Goal: Task Accomplishment & Management: Manage account settings

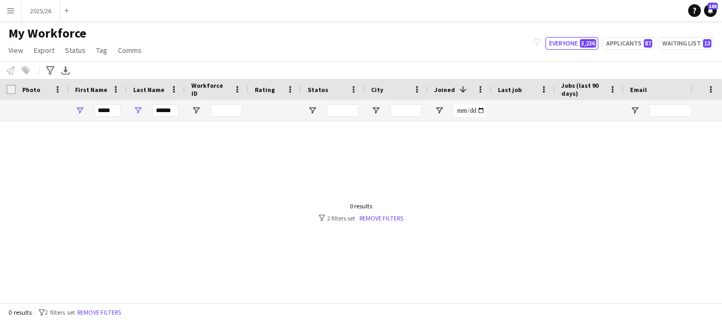
type input "******"
drag, startPoint x: 112, startPoint y: 112, endPoint x: 35, endPoint y: 125, distance: 77.6
click at [35, 125] on div "Workforce Details Status City Joined 1" at bounding box center [361, 190] width 722 height 223
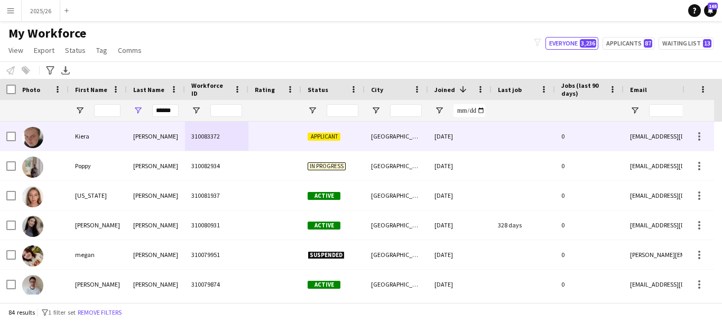
click at [183, 132] on div "[PERSON_NAME]" at bounding box center [156, 136] width 58 height 29
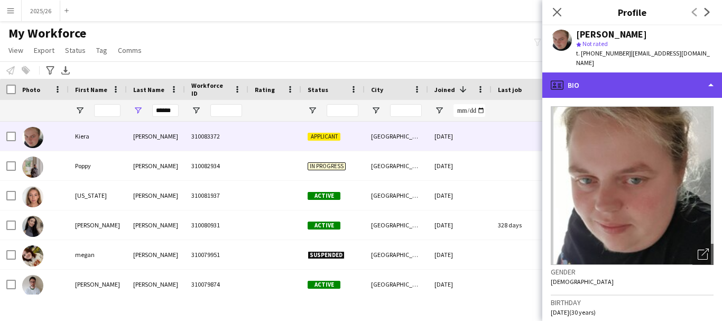
click at [633, 72] on div "profile Bio" at bounding box center [632, 84] width 180 height 25
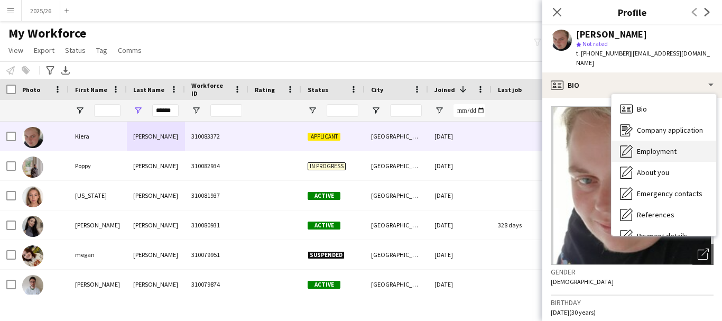
click at [675, 146] on span "Employment" at bounding box center [657, 151] width 40 height 10
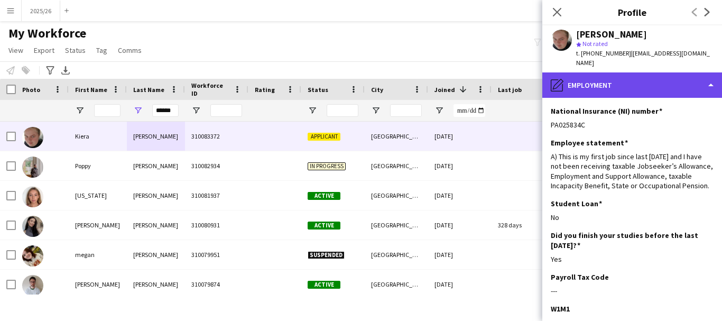
click at [665, 72] on div "pencil4 Employment" at bounding box center [632, 84] width 180 height 25
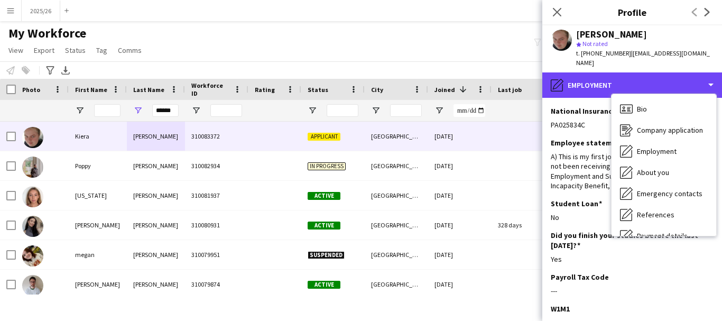
scroll to position [120, 0]
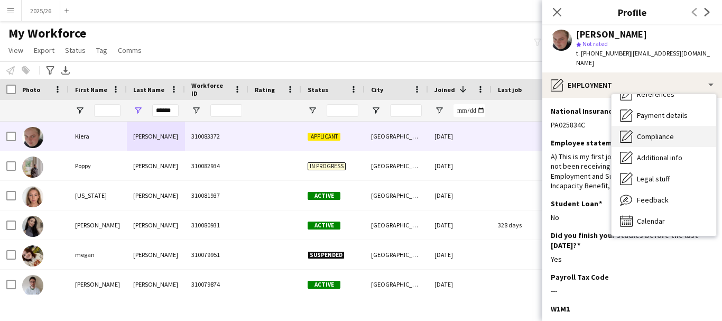
click at [664, 132] on span "Compliance" at bounding box center [655, 137] width 37 height 10
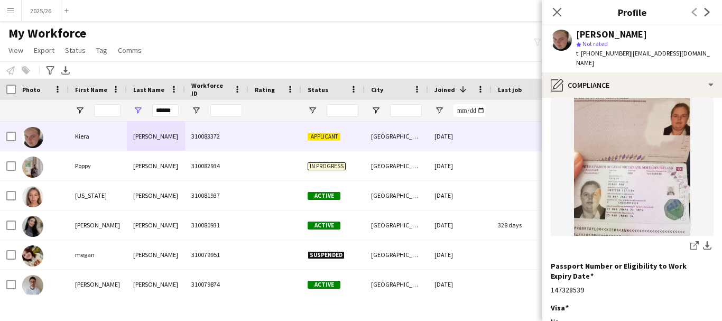
scroll to position [121, 0]
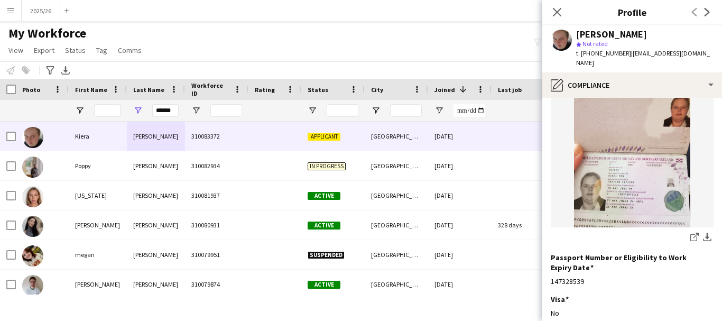
click at [679, 231] on div "share-external-link-1 download-bottom" at bounding box center [632, 237] width 163 height 13
click at [688, 231] on link "share-external-link-1" at bounding box center [694, 237] width 13 height 13
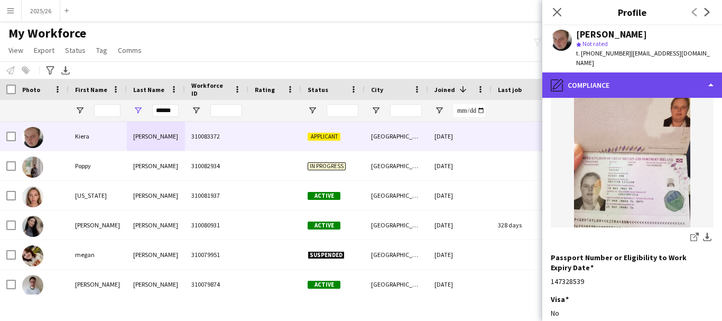
click at [622, 75] on div "pencil4 Compliance" at bounding box center [632, 84] width 180 height 25
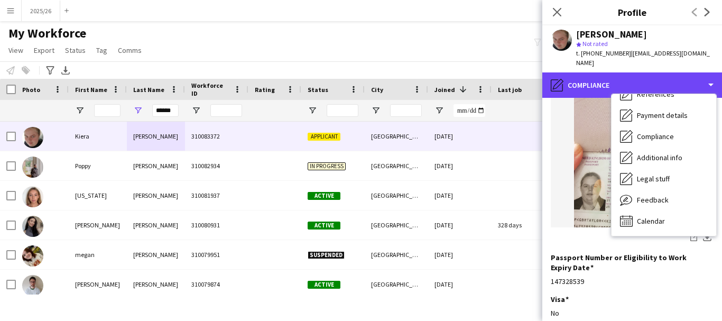
scroll to position [0, 0]
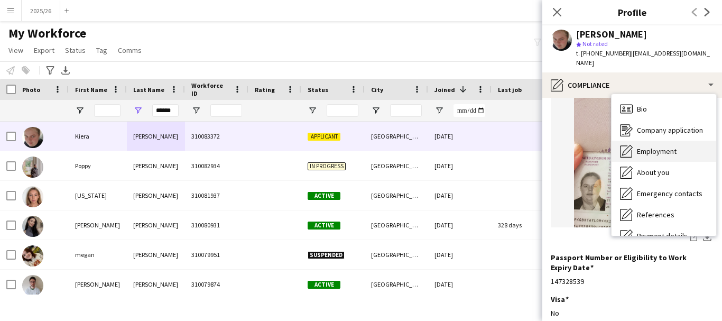
click at [652, 146] on span "Employment" at bounding box center [657, 151] width 40 height 10
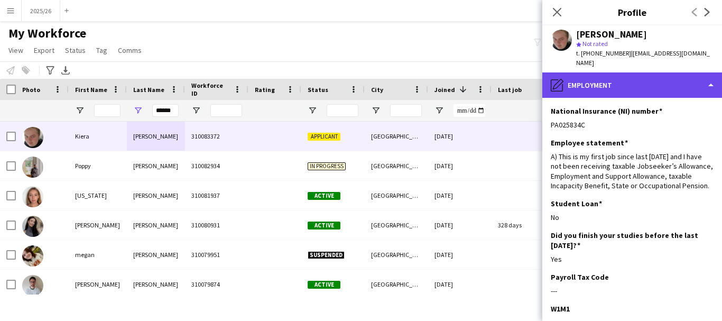
click at [635, 80] on div "pencil4 Employment" at bounding box center [632, 84] width 180 height 25
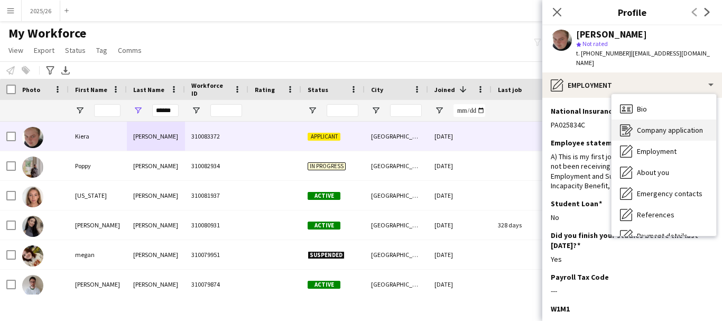
click at [640, 125] on span "Company application" at bounding box center [670, 130] width 66 height 10
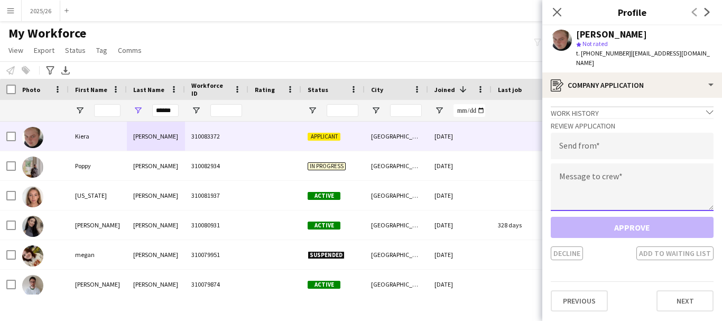
click at [610, 169] on textarea at bounding box center [632, 187] width 163 height 48
paste textarea "**********"
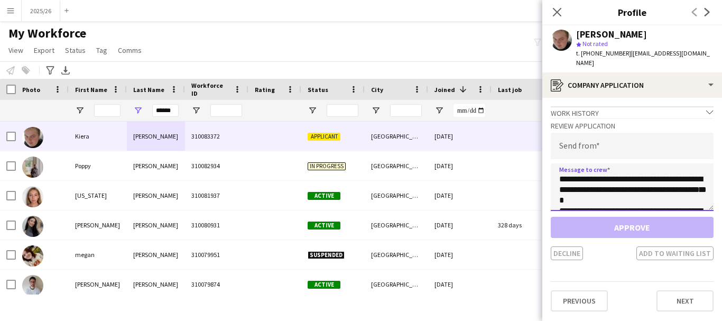
scroll to position [207, 0]
type textarea "**********"
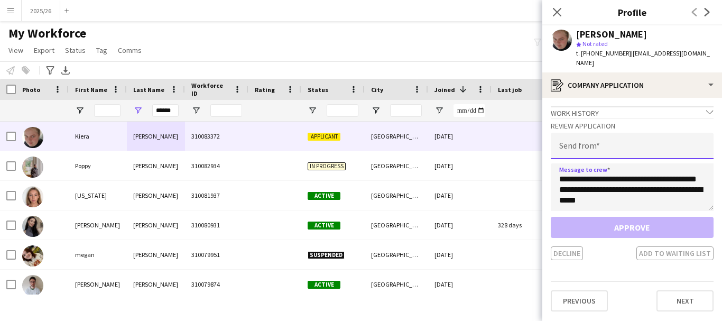
click at [601, 145] on input "email" at bounding box center [632, 146] width 163 height 26
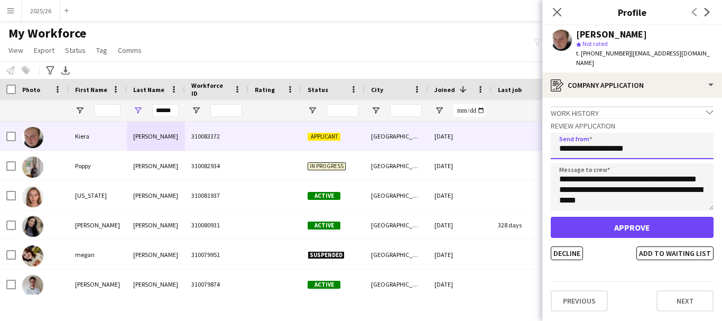
type input "**********"
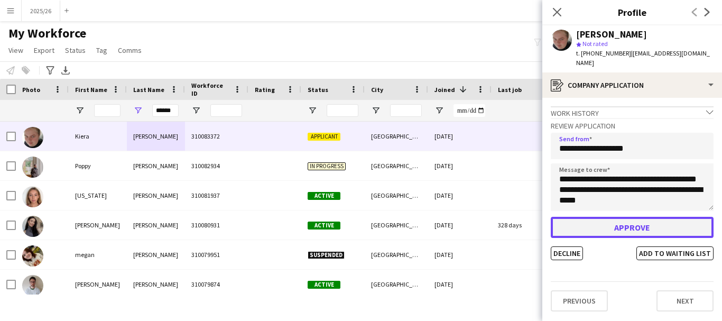
click at [640, 217] on button "Approve" at bounding box center [632, 227] width 163 height 21
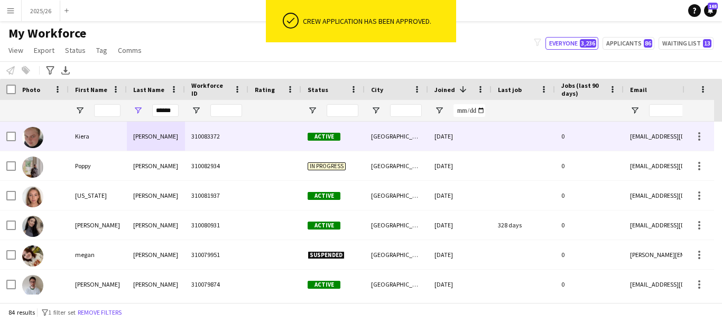
click at [437, 136] on div "[DATE]" at bounding box center [459, 136] width 63 height 29
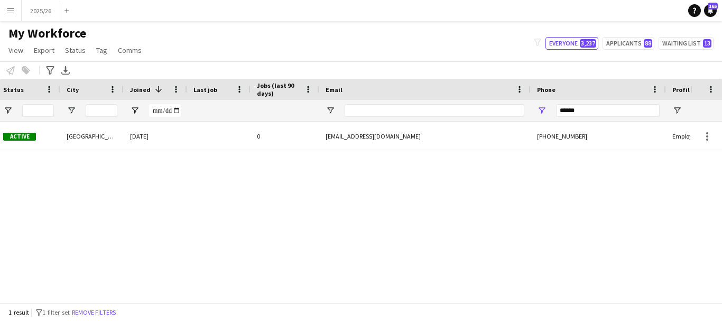
scroll to position [0, 455]
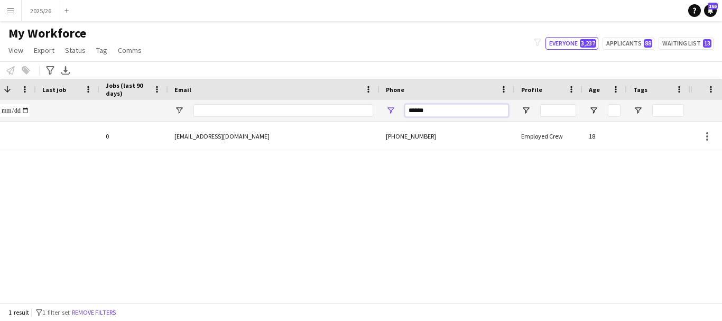
drag, startPoint x: 487, startPoint y: 113, endPoint x: 258, endPoint y: 136, distance: 229.9
click at [258, 136] on div "Workforce Details Status City Joined 1" at bounding box center [361, 190] width 722 height 223
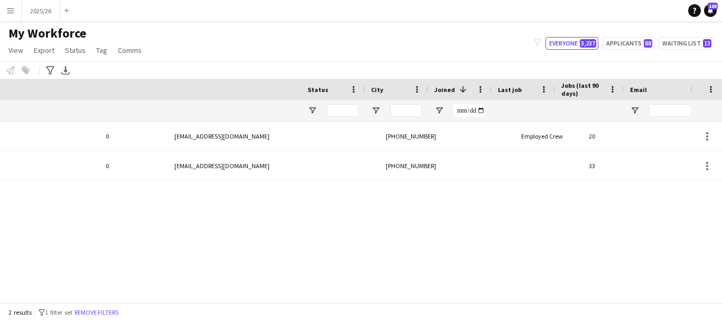
scroll to position [0, 0]
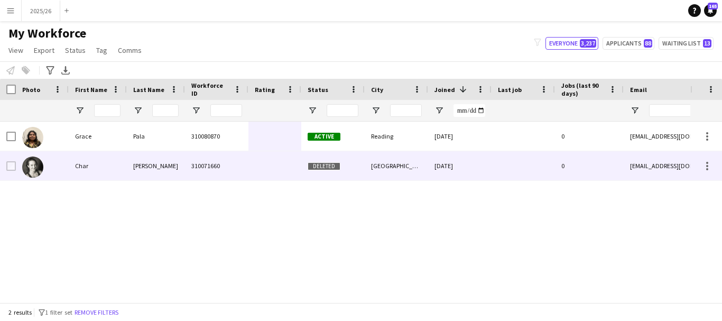
type input "******"
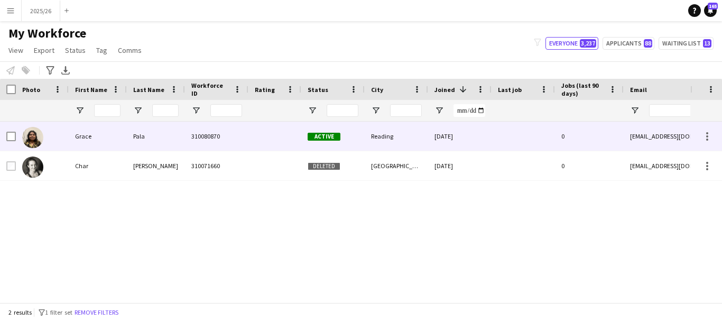
click at [257, 150] on div at bounding box center [274, 136] width 53 height 29
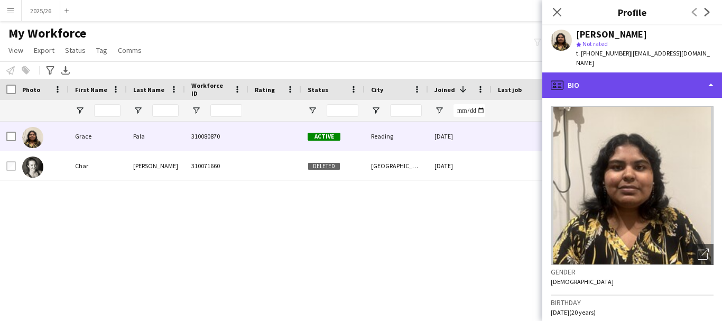
click at [621, 73] on div "profile Bio" at bounding box center [632, 84] width 180 height 25
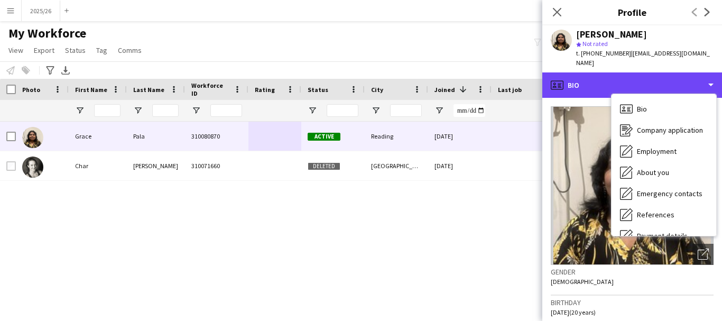
scroll to position [120, 0]
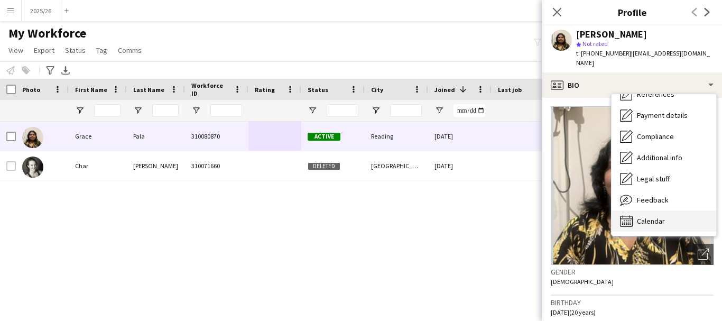
click at [660, 219] on div "Calendar Calendar" at bounding box center [663, 220] width 105 height 21
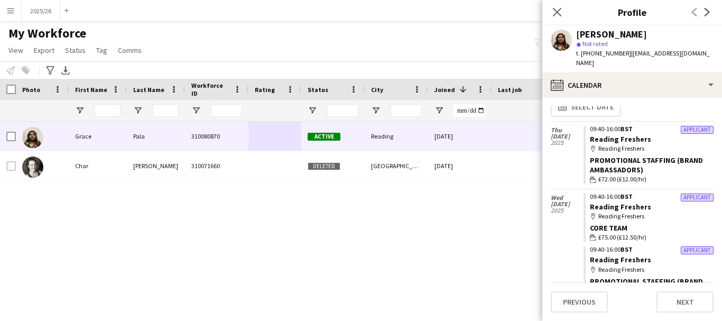
scroll to position [31, 0]
